Goal: Task Accomplishment & Management: Manage account settings

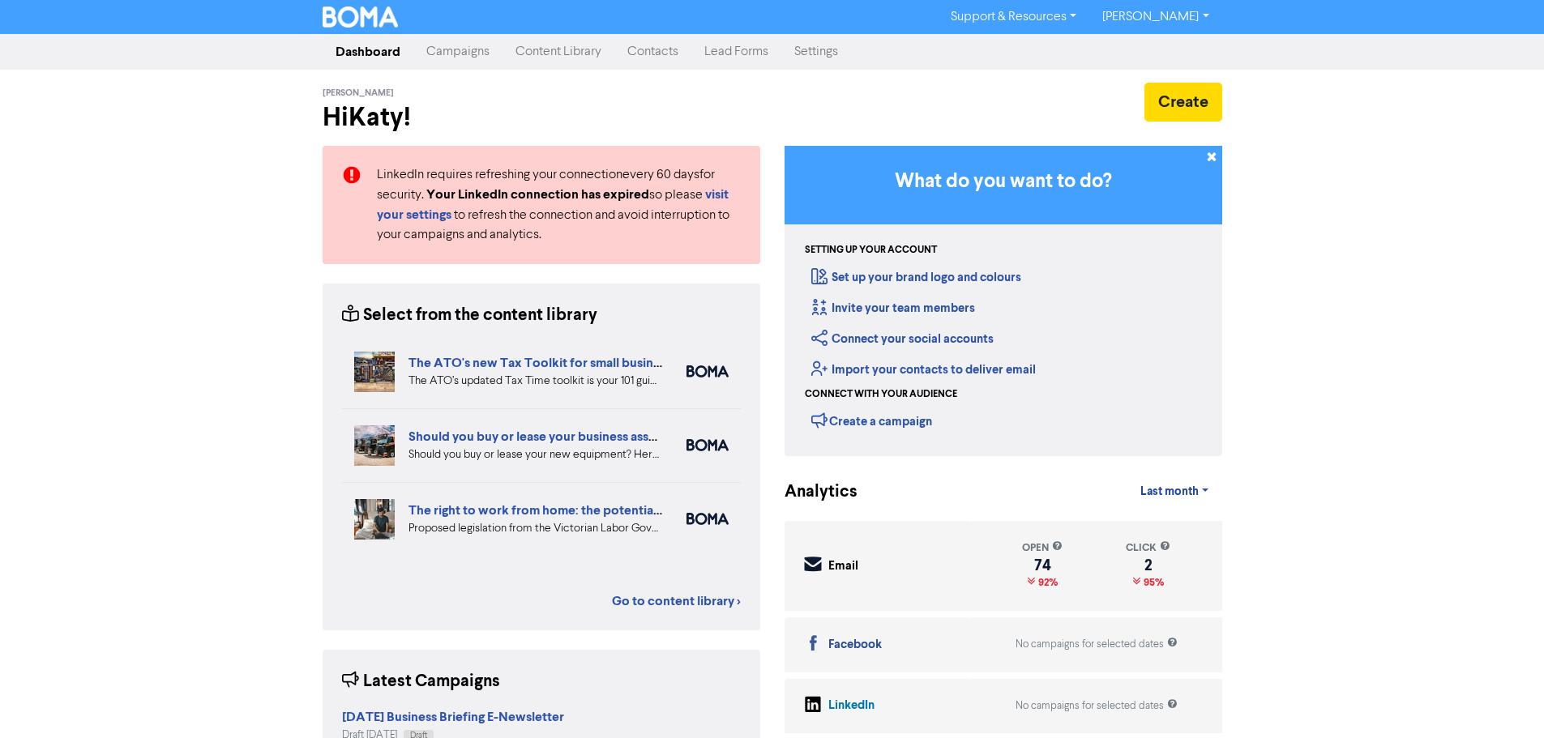
click at [477, 62] on link "Campaigns" at bounding box center [457, 52] width 89 height 32
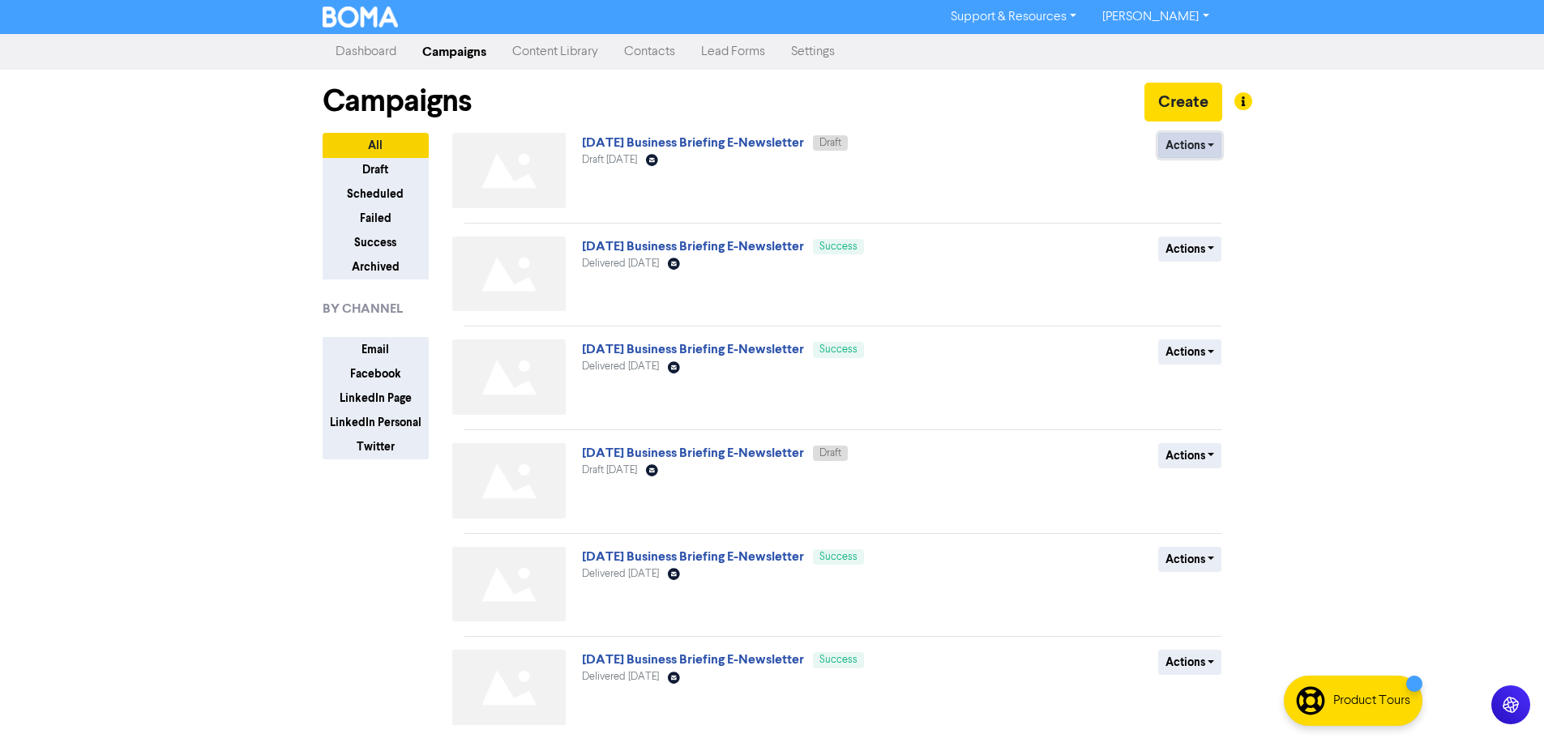
click at [1180, 146] on button "Actions" at bounding box center [1190, 145] width 64 height 25
click at [1192, 208] on button "Duplicate" at bounding box center [1223, 206] width 128 height 26
click at [1165, 143] on button "Actions" at bounding box center [1190, 145] width 64 height 25
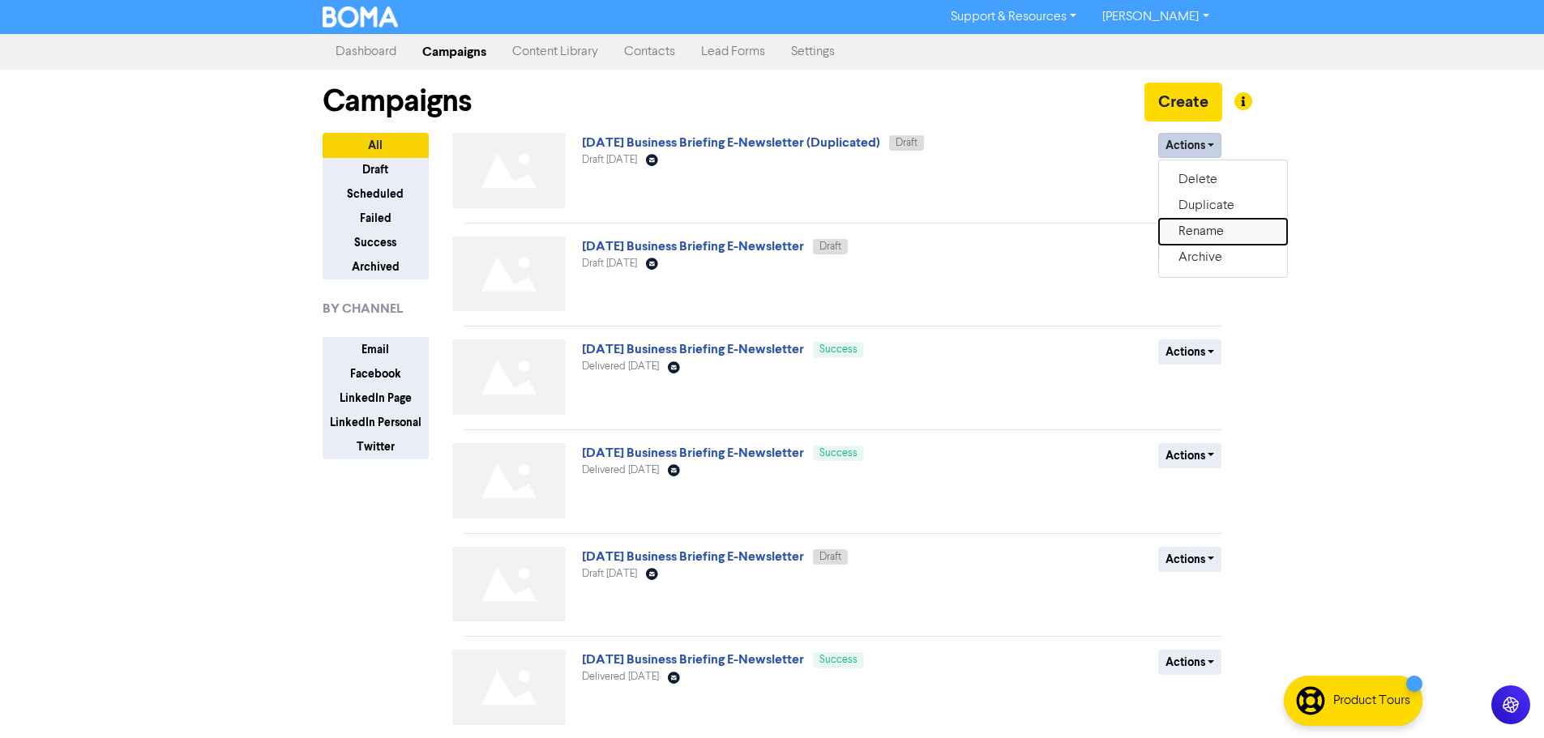
click at [1204, 232] on button "Rename" at bounding box center [1223, 232] width 128 height 26
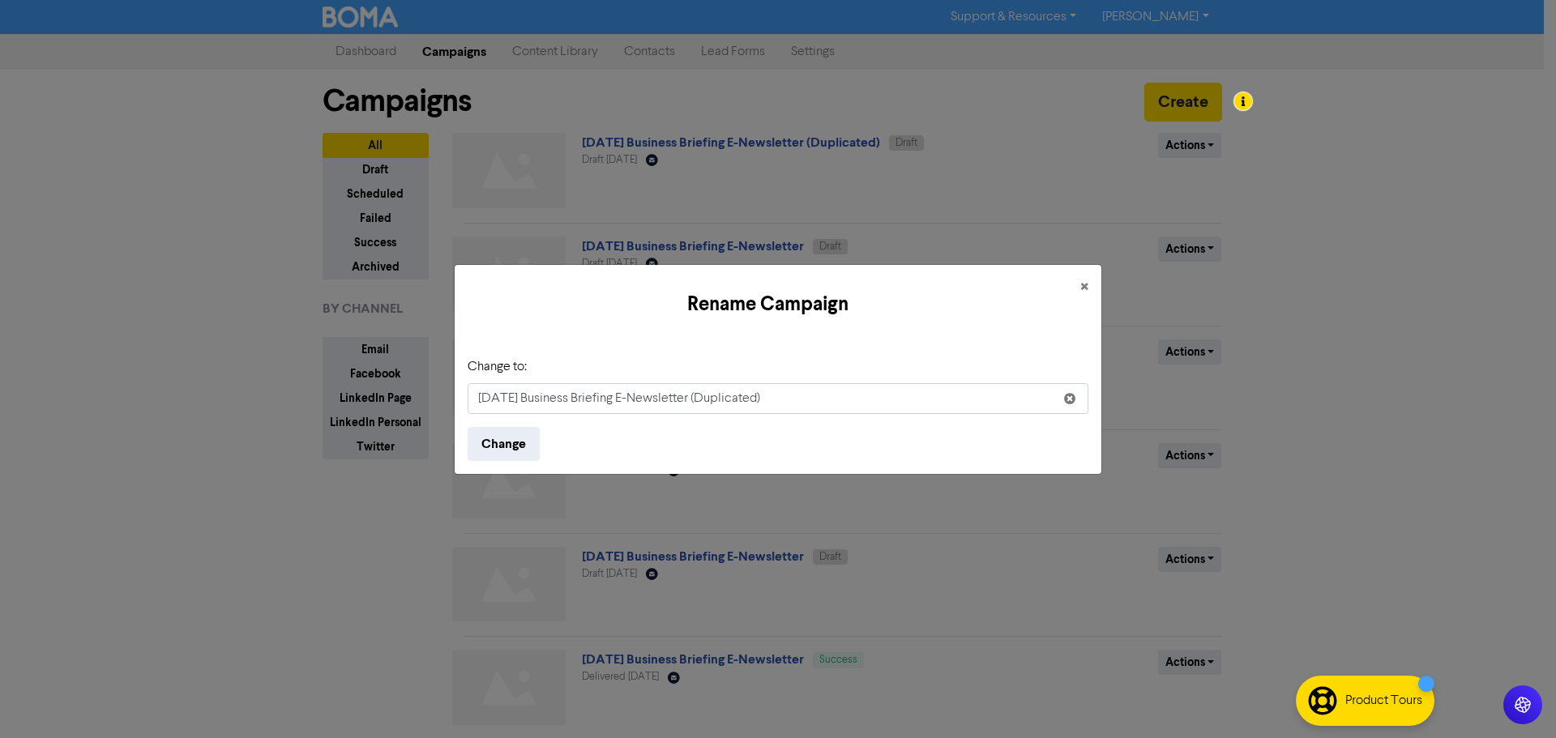
click at [769, 392] on input "[DATE] Business Briefing E-Newsletter (Duplicated)" at bounding box center [778, 398] width 621 height 31
drag, startPoint x: 766, startPoint y: 403, endPoint x: 691, endPoint y: 403, distance: 75.4
click at [691, 403] on input "[DATE] Business Briefing E-Newsletter (Duplicated)" at bounding box center [778, 398] width 621 height 31
click at [492, 402] on input "[DATE] Business Briefing E-Newsletter" at bounding box center [778, 398] width 621 height 31
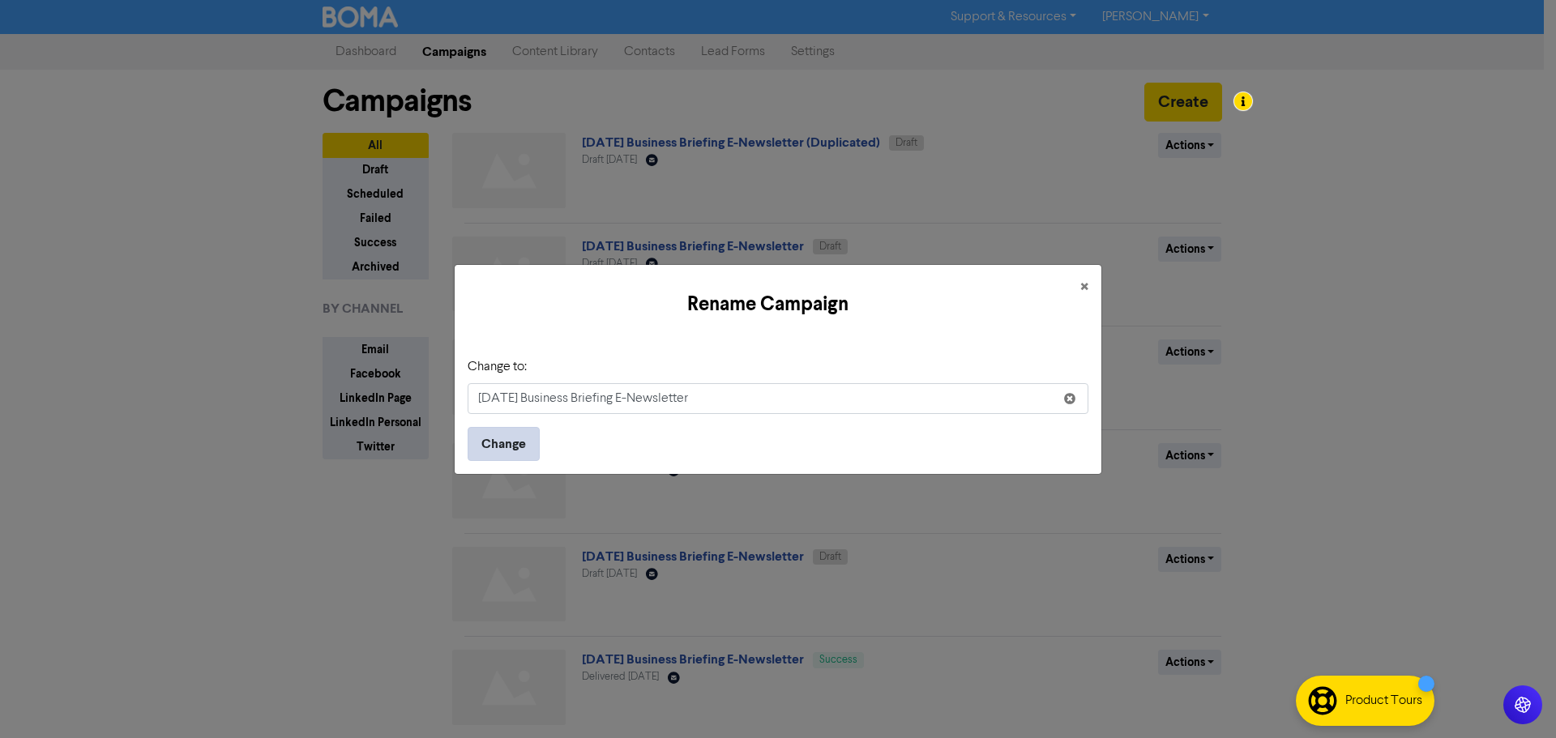
type input "[DATE] Business Briefing E-Newsletter"
click at [523, 456] on button "Change" at bounding box center [504, 444] width 72 height 34
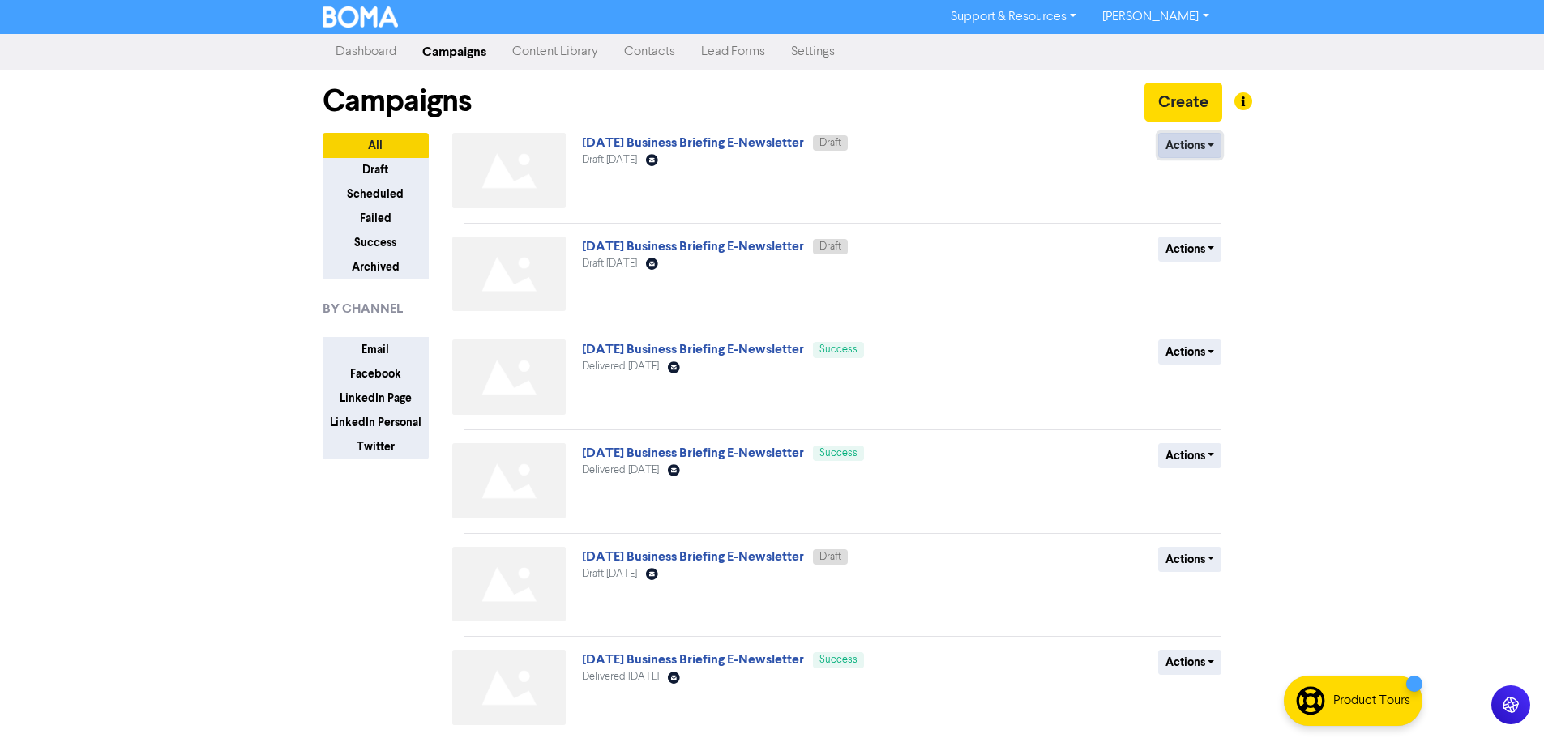
click at [1182, 147] on button "Actions" at bounding box center [1190, 145] width 64 height 25
click at [1050, 191] on div "Actions Delete Duplicate Rename Archive" at bounding box center [1103, 174] width 261 height 82
click at [798, 144] on link "[DATE] Business Briefing E-Newsletter" at bounding box center [693, 143] width 222 height 16
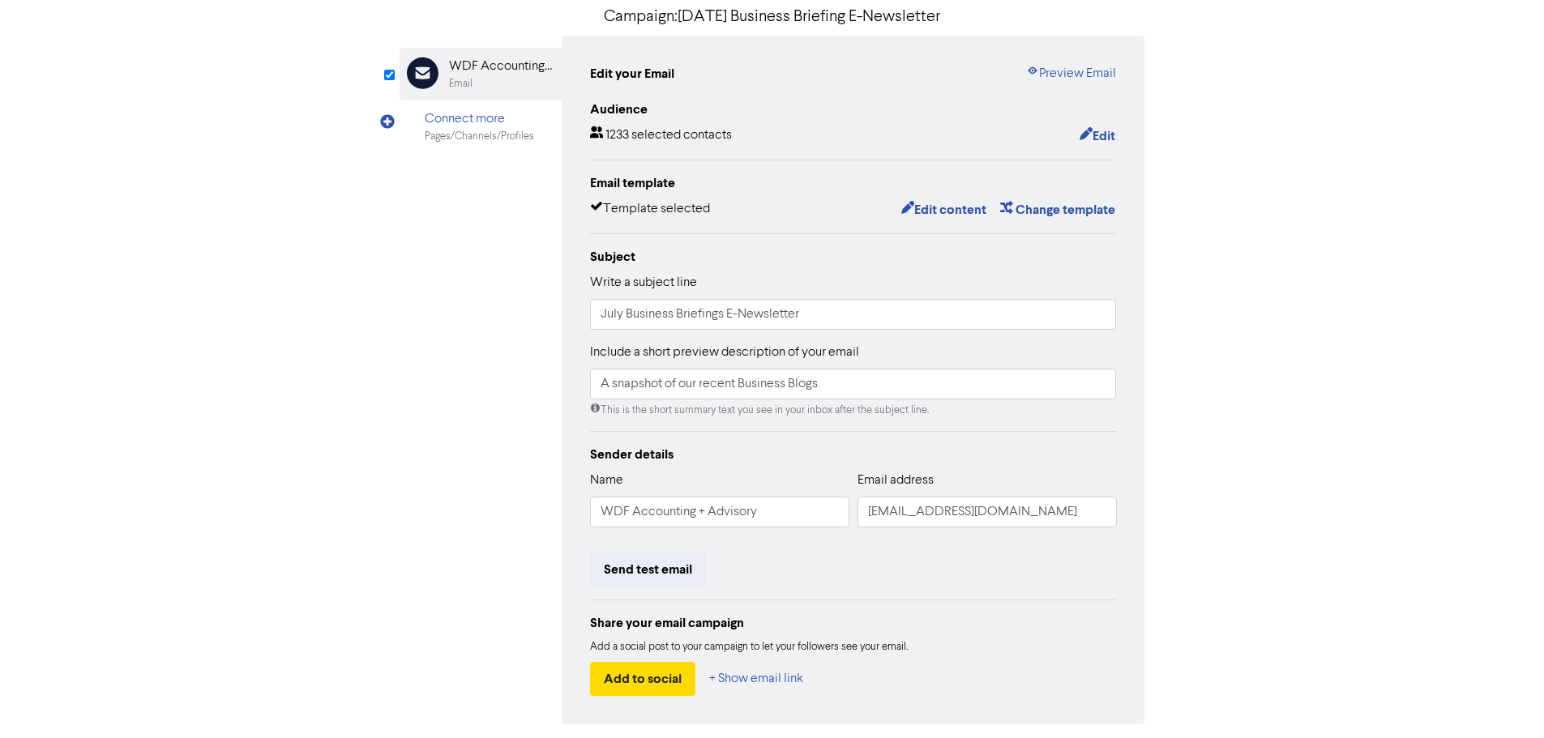
scroll to position [162, 0]
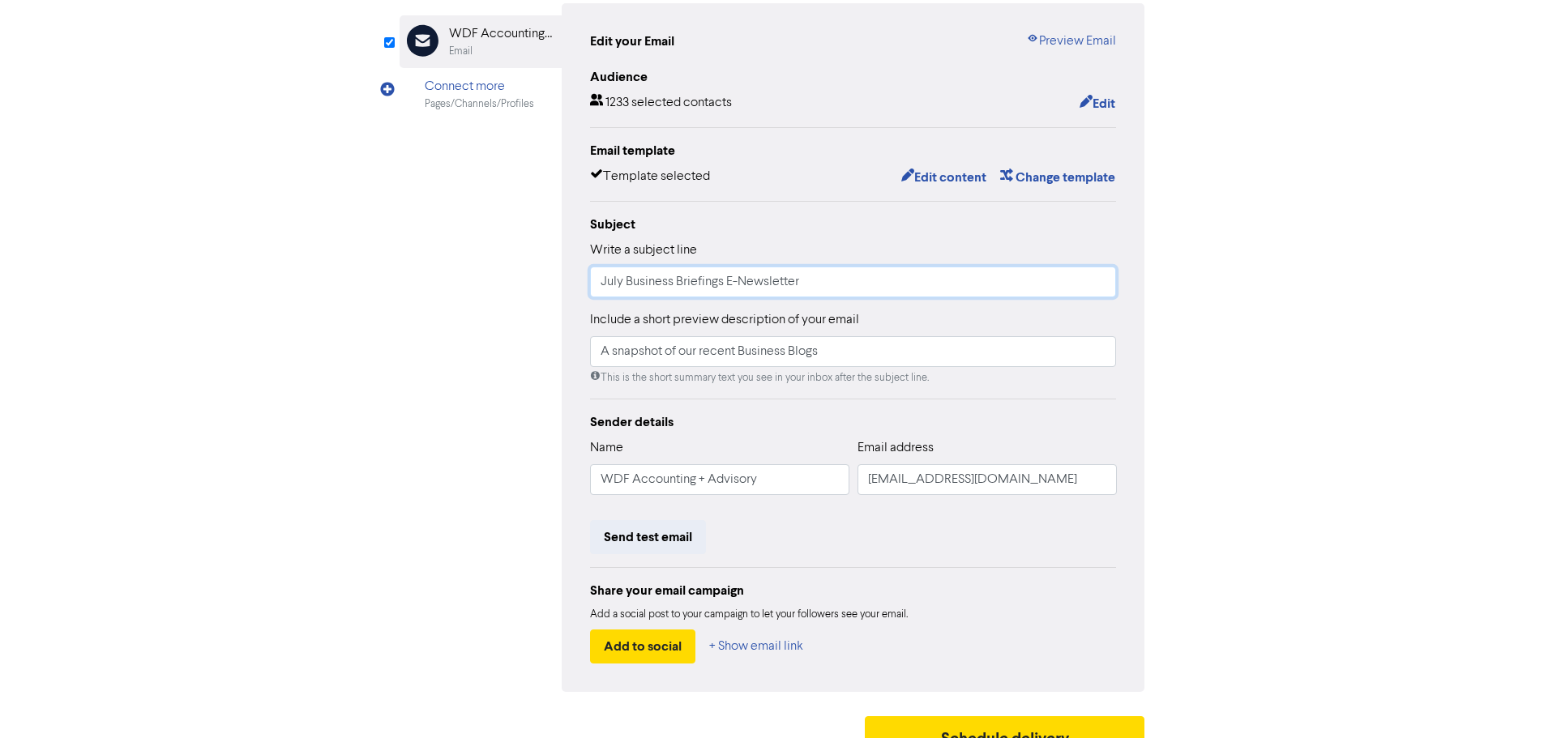
click at [612, 280] on input "July Business Briefings E-Newsletter" at bounding box center [853, 282] width 527 height 31
type input "August Business Briefings E-Newsletter"
click at [1211, 373] on div "Review & edit content Campaign: [DATE] Business Briefing E-Newsletter Email Cre…" at bounding box center [772, 340] width 924 height 849
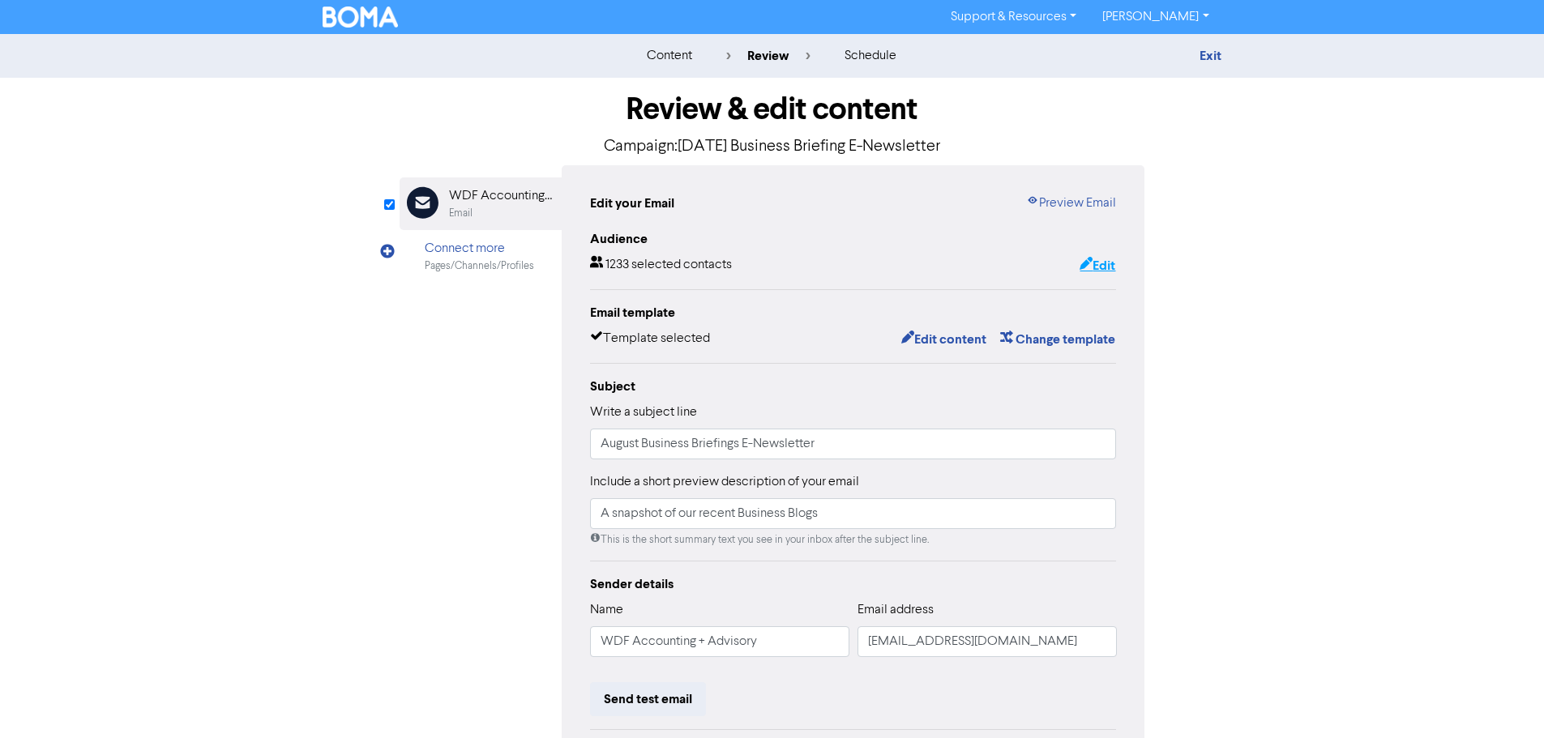
click at [1095, 272] on button "Edit" at bounding box center [1097, 265] width 37 height 21
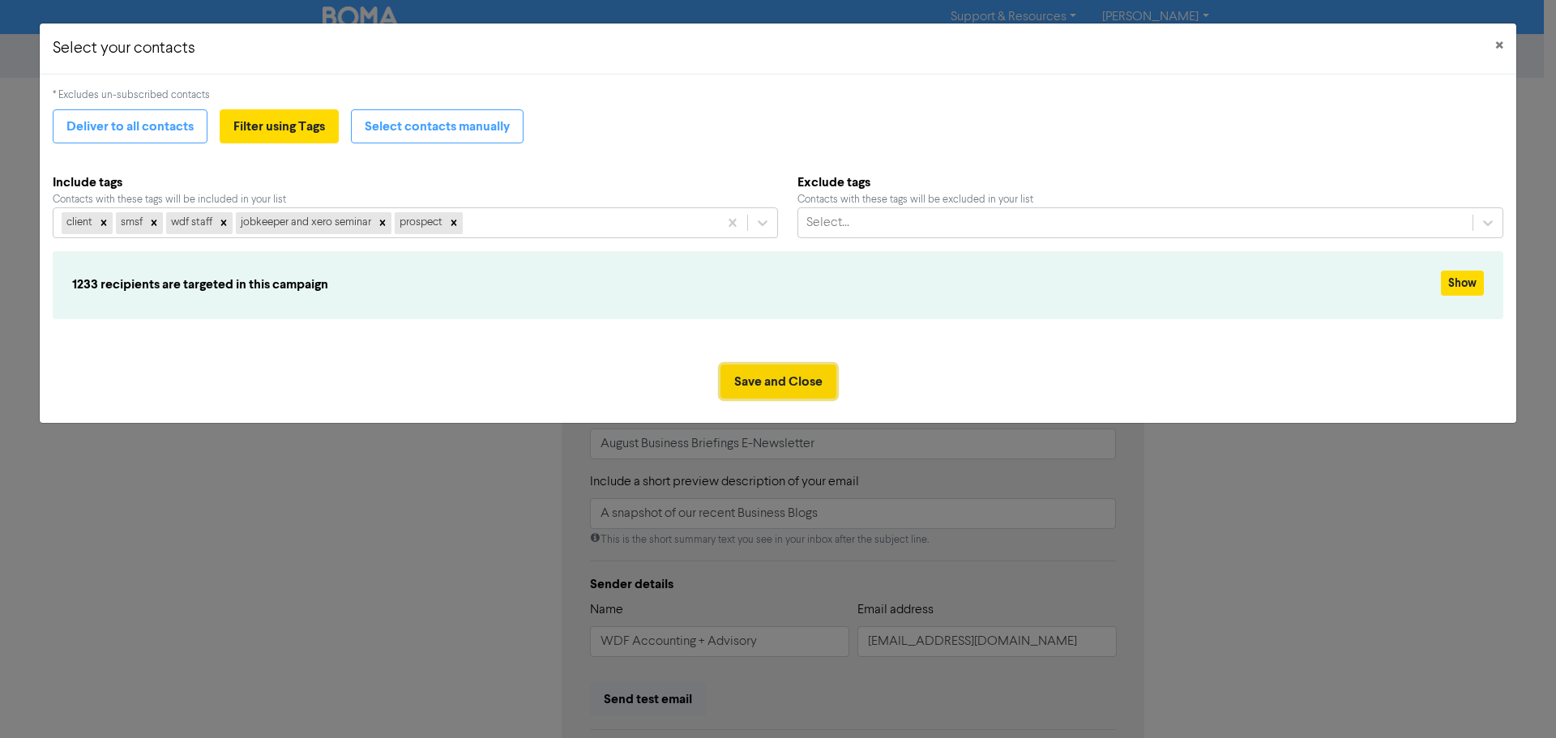
click at [786, 385] on button "Save and Close" at bounding box center [779, 382] width 116 height 34
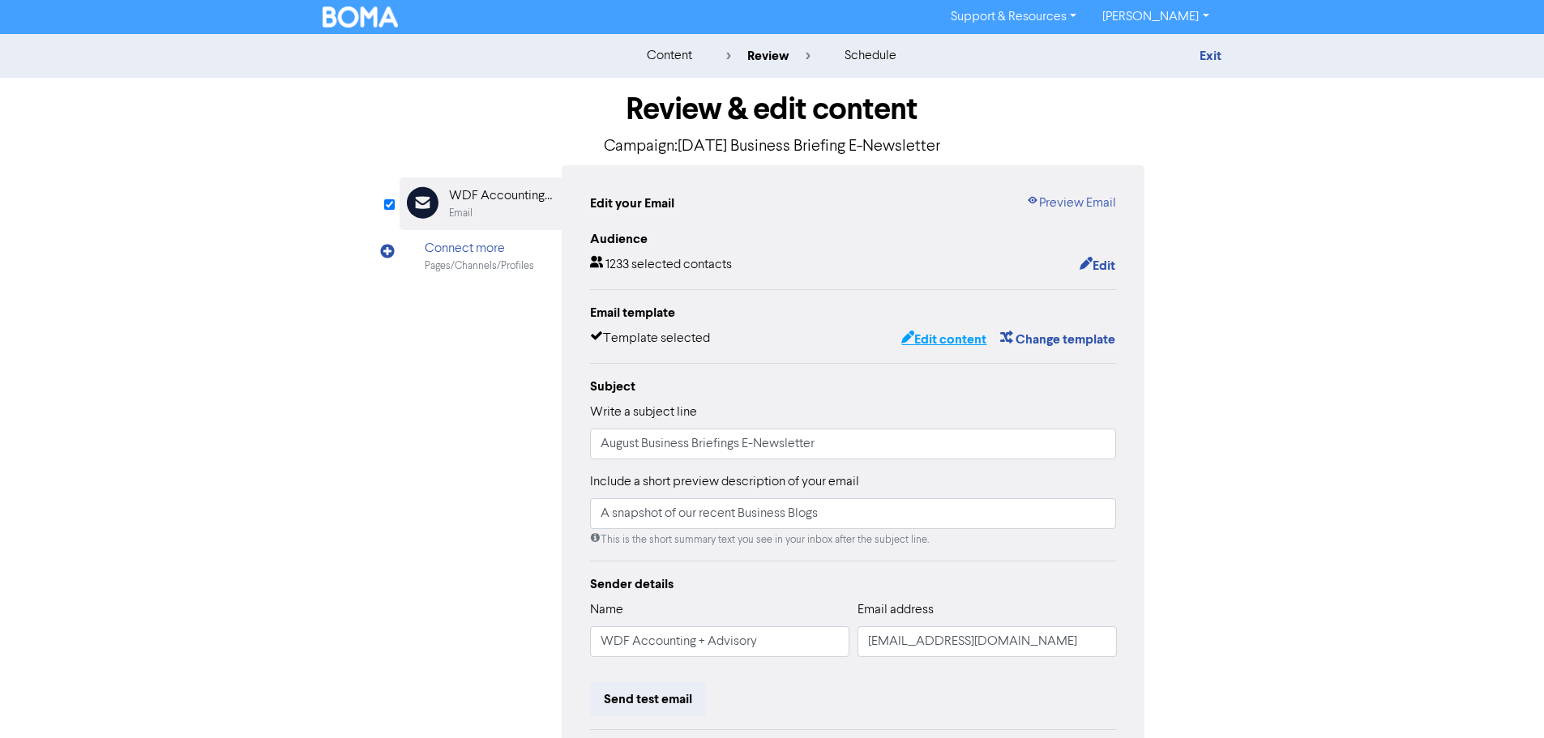
click at [965, 346] on button "Edit content" at bounding box center [944, 339] width 87 height 21
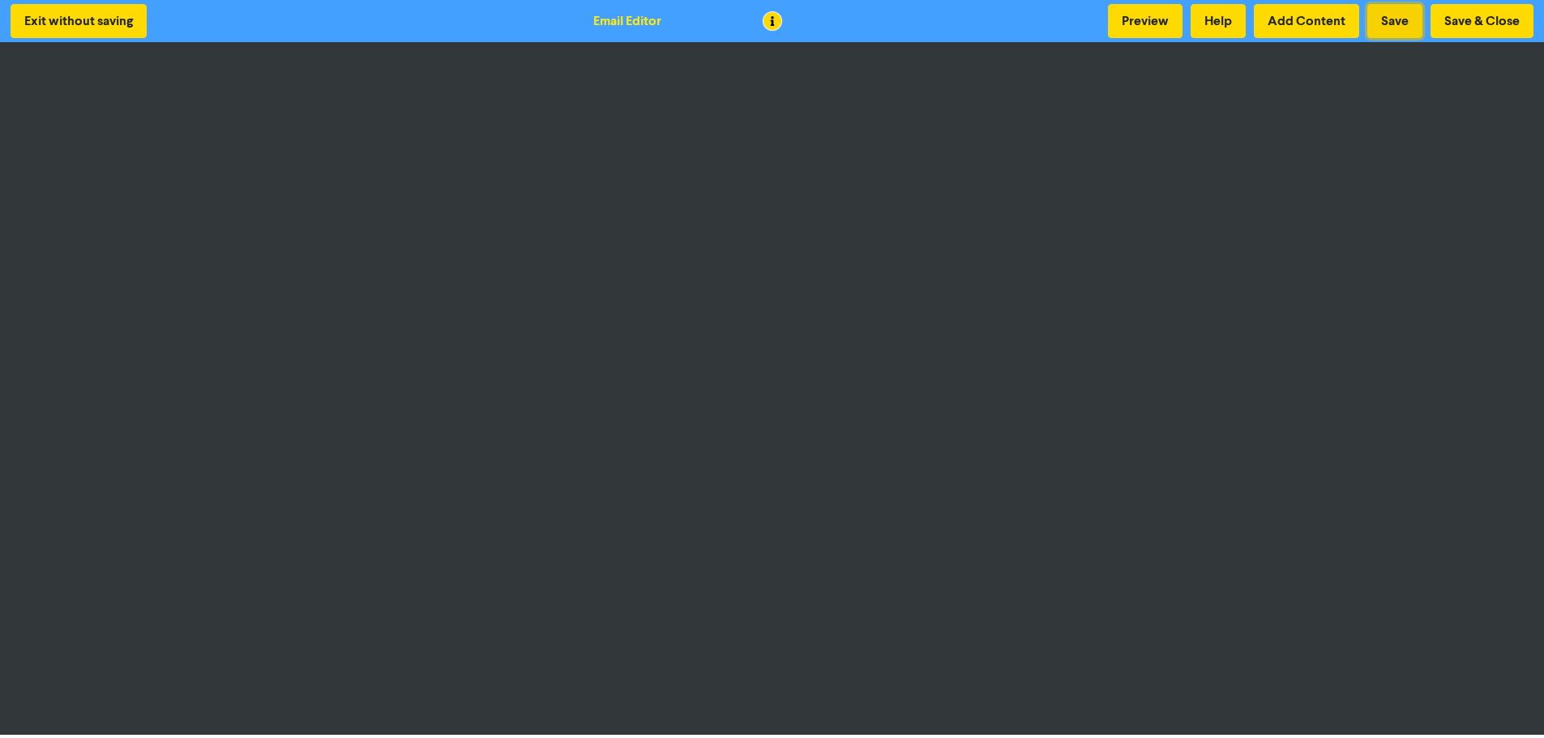
click at [1398, 34] on button "Save" at bounding box center [1394, 21] width 55 height 34
click at [1397, 29] on button "Save" at bounding box center [1394, 21] width 55 height 34
click at [1399, 31] on button "Save" at bounding box center [1394, 21] width 55 height 34
click at [1401, 30] on button "Save" at bounding box center [1394, 21] width 55 height 34
click at [1493, 19] on button "Save & Close" at bounding box center [1482, 21] width 103 height 34
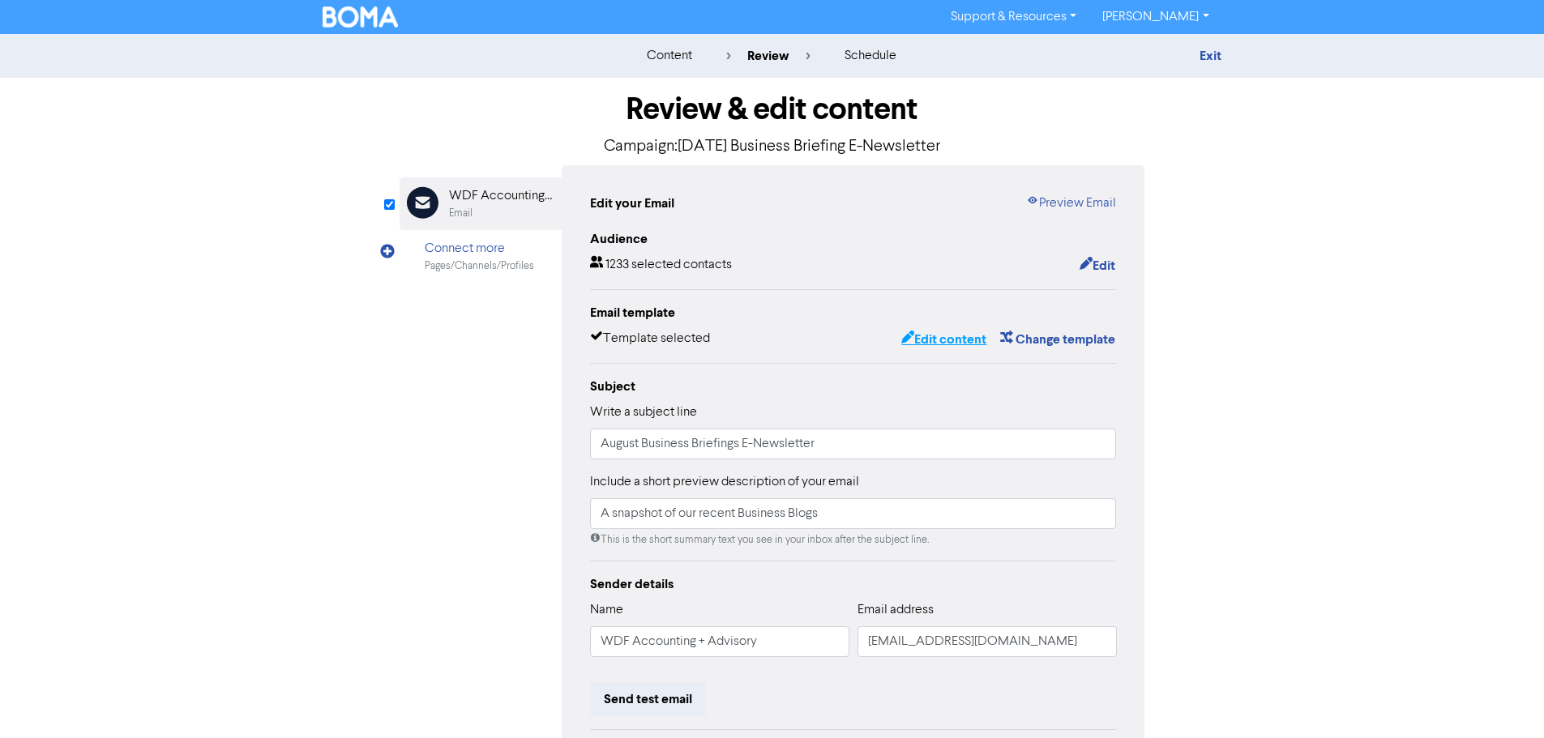
click at [949, 341] on button "Edit content" at bounding box center [944, 339] width 87 height 21
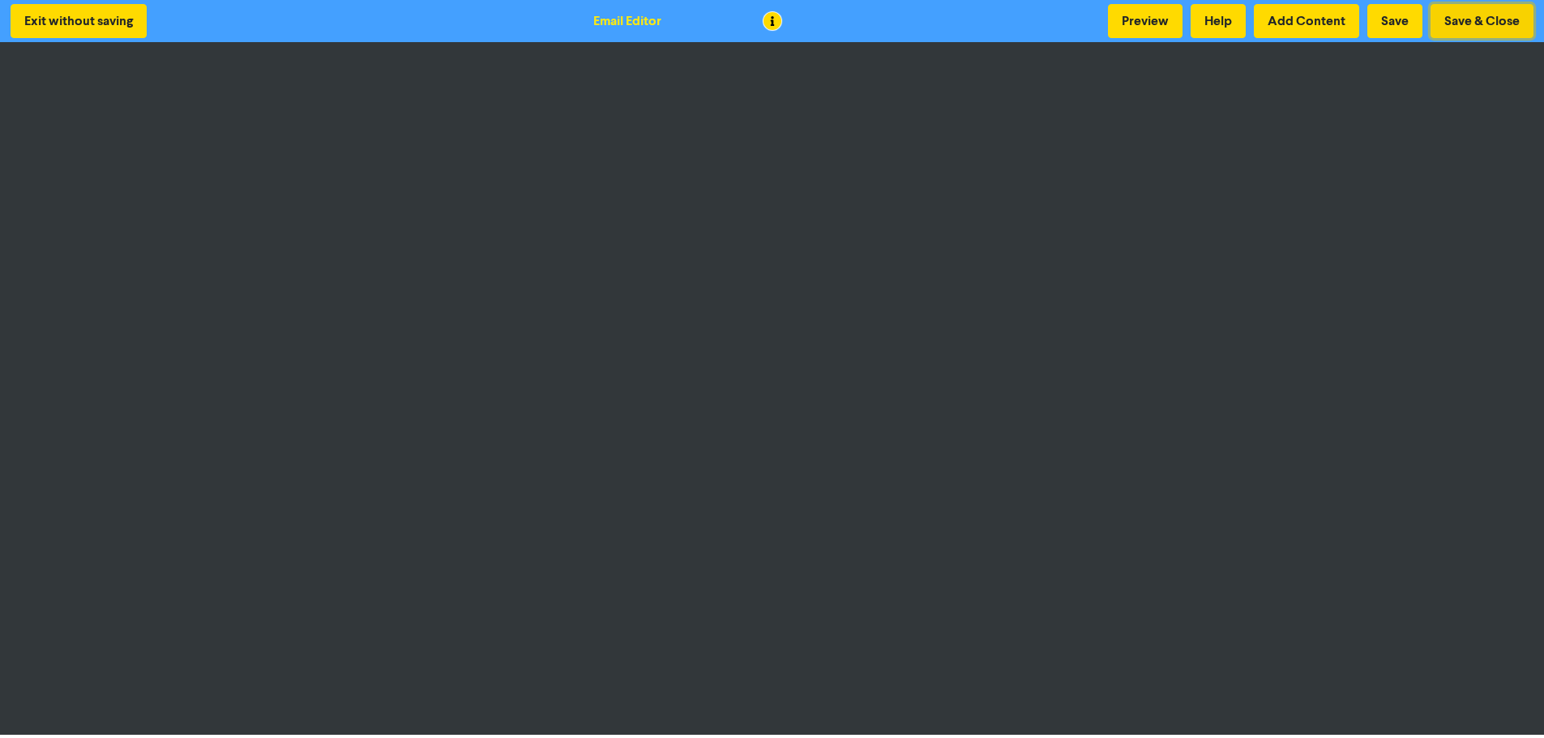
click at [1501, 28] on button "Save & Close" at bounding box center [1482, 21] width 103 height 34
